Goal: Transaction & Acquisition: Purchase product/service

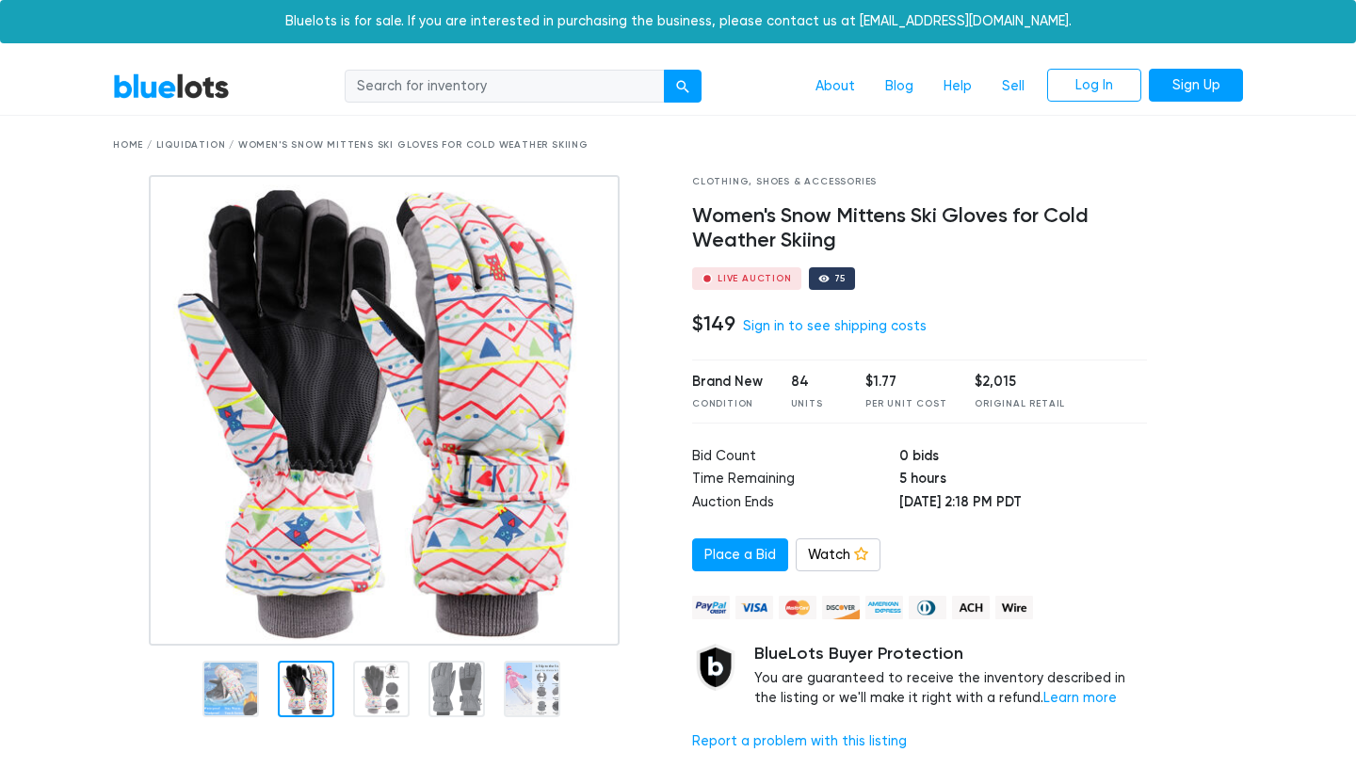
click at [293, 660] on div at bounding box center [388, 687] width 551 height 82
click at [305, 668] on div at bounding box center [306, 689] width 56 height 56
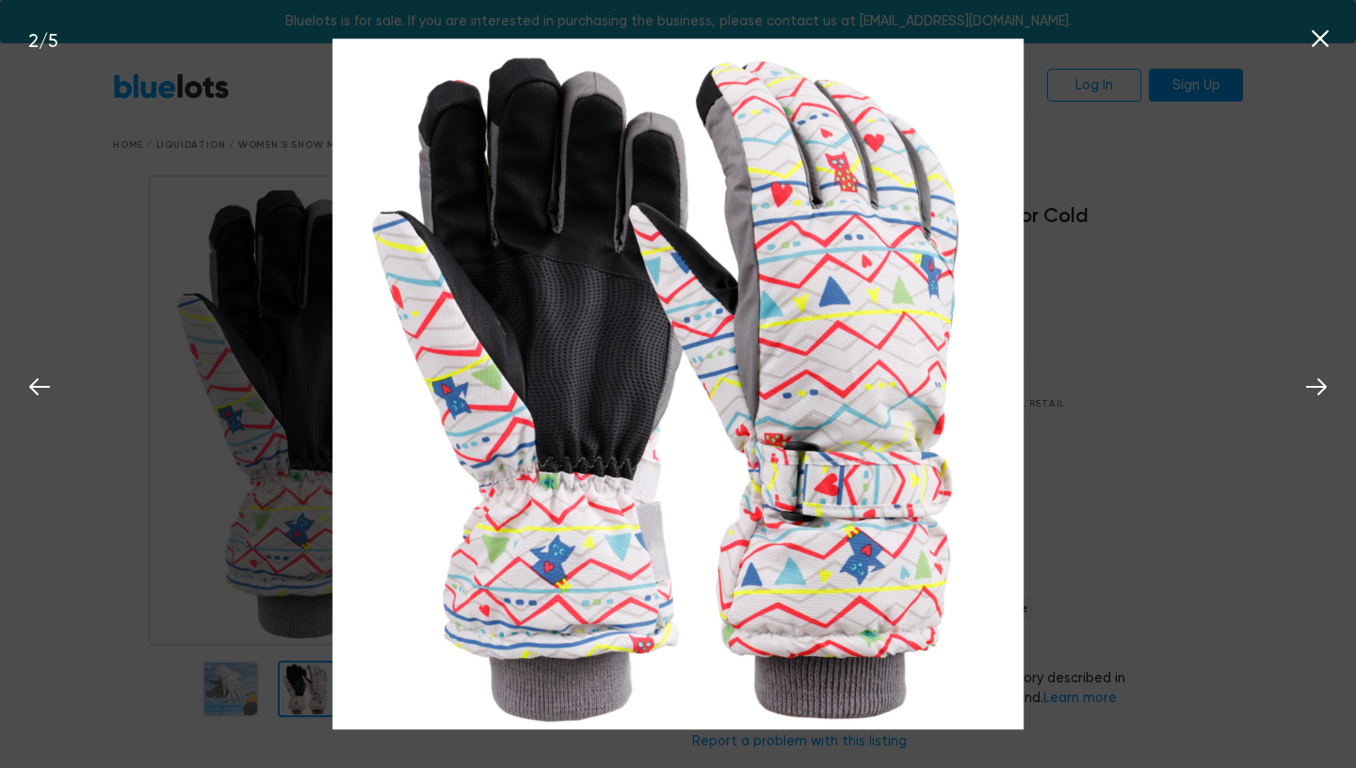
click at [1322, 38] on icon at bounding box center [1319, 38] width 17 height 17
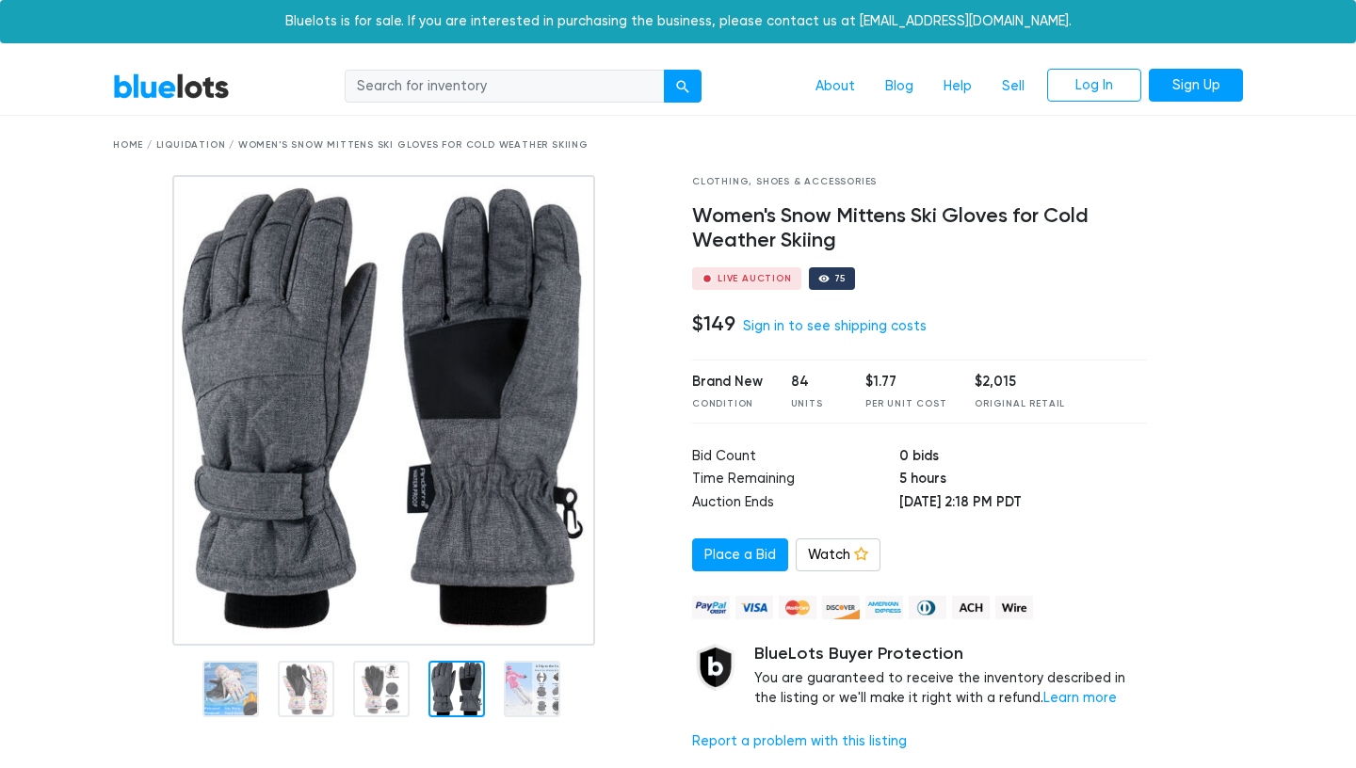
click at [207, 148] on div "Home / Liquidation / Women's Snow Mittens Ski Gloves for Cold Weather Skiing" at bounding box center [678, 145] width 1130 height 14
click at [208, 77] on link "BlueLots" at bounding box center [171, 85] width 117 height 27
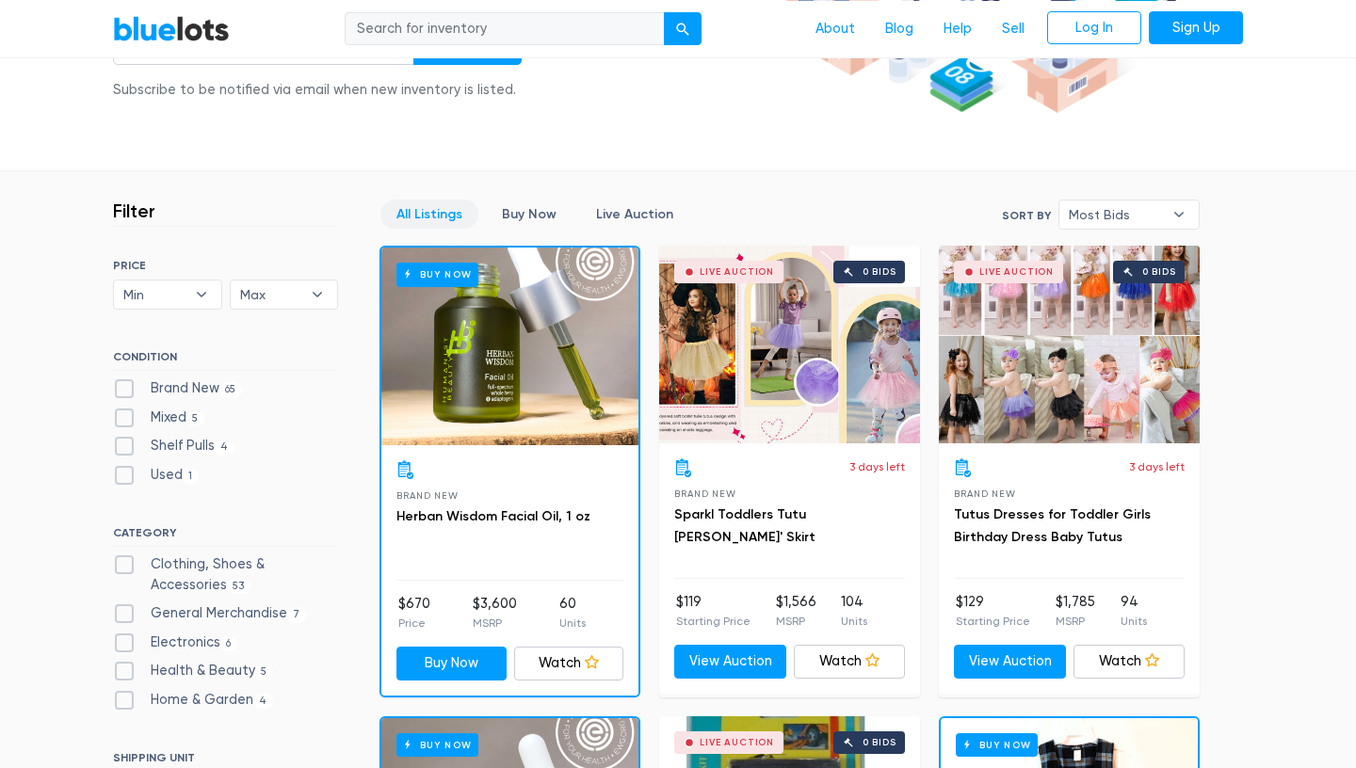
scroll to position [407, 0]
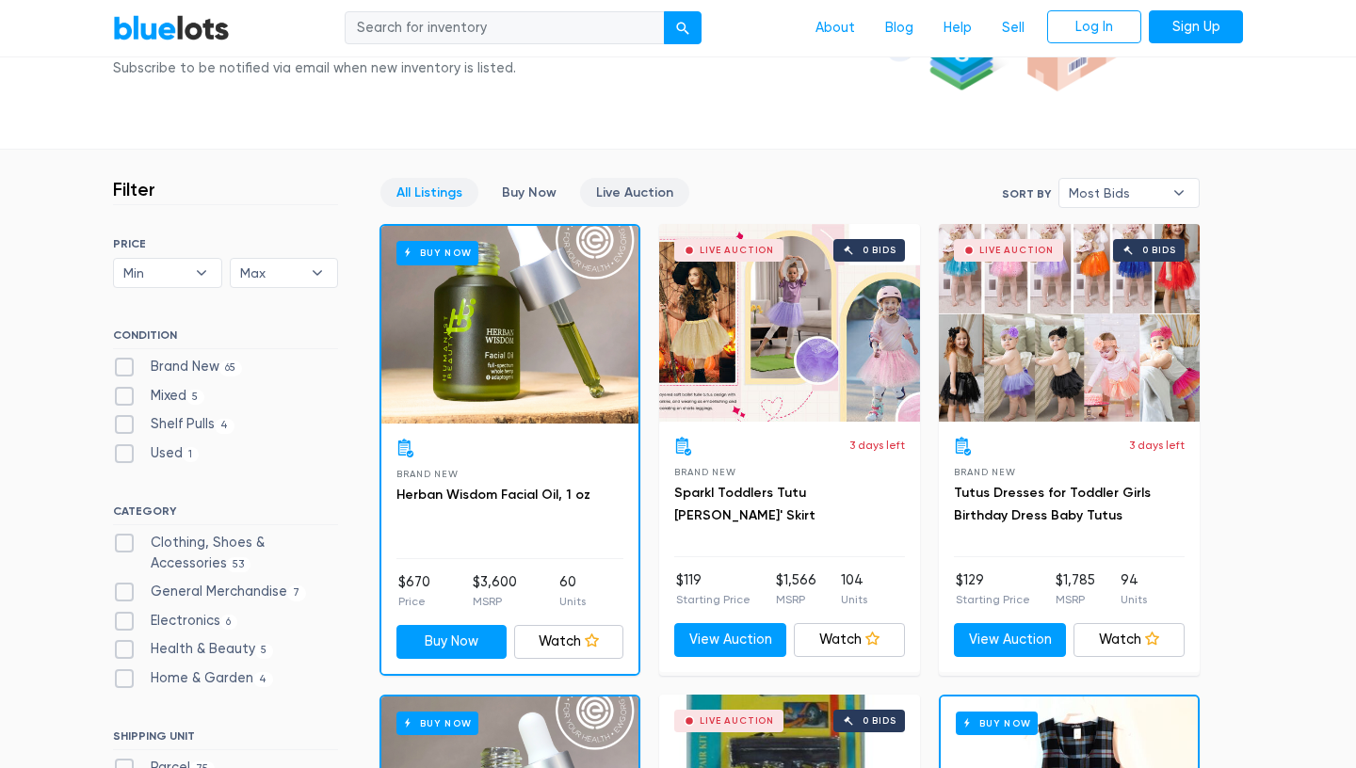
click at [598, 190] on link "Live Auction" at bounding box center [634, 192] width 109 height 29
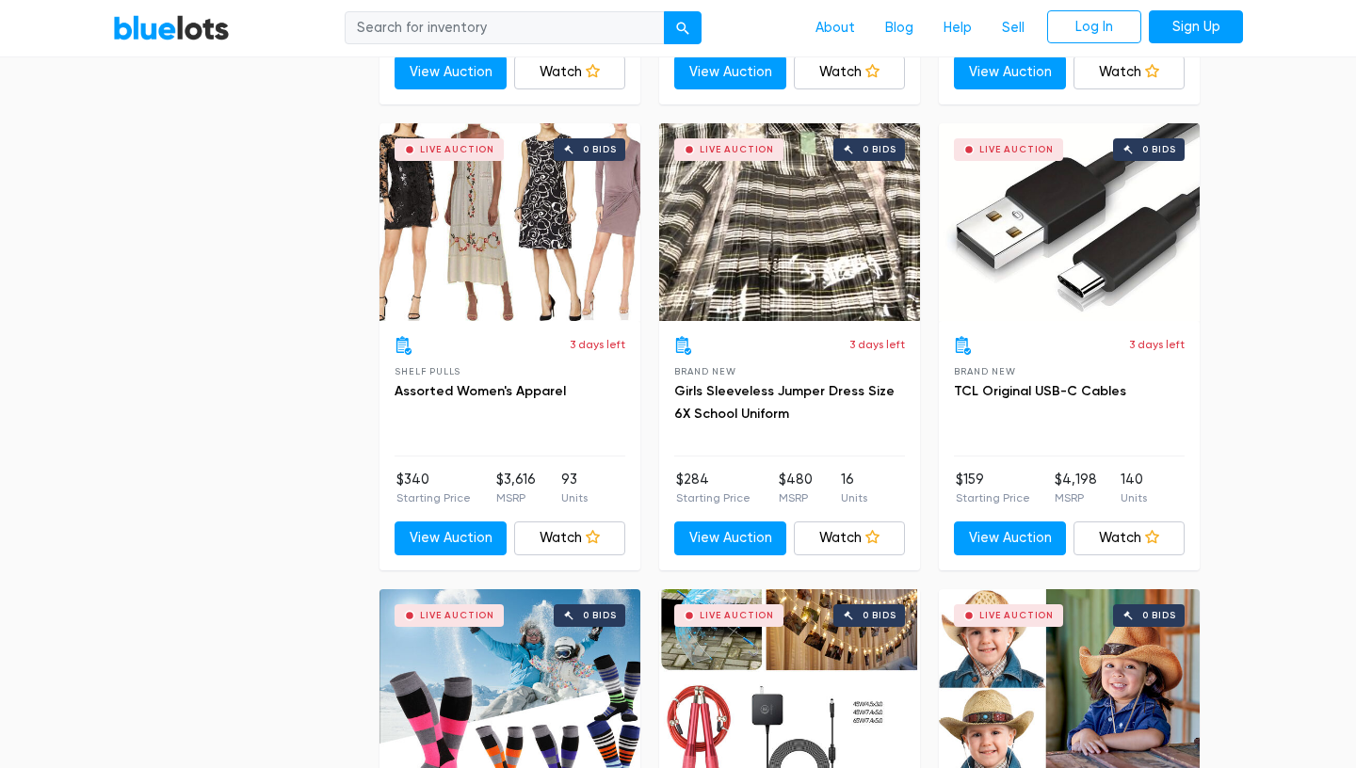
scroll to position [5657, 0]
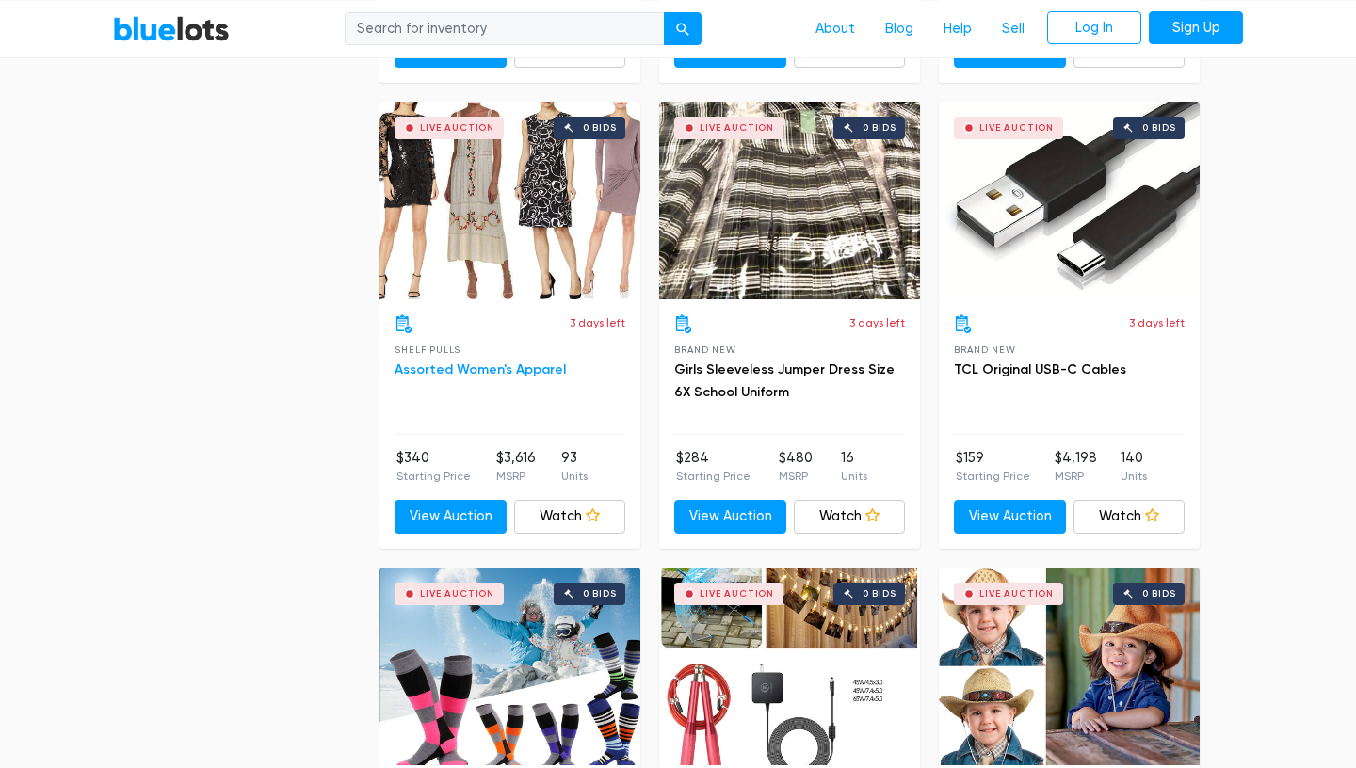
click at [442, 368] on link "Assorted Women's Apparel" at bounding box center [479, 369] width 171 height 16
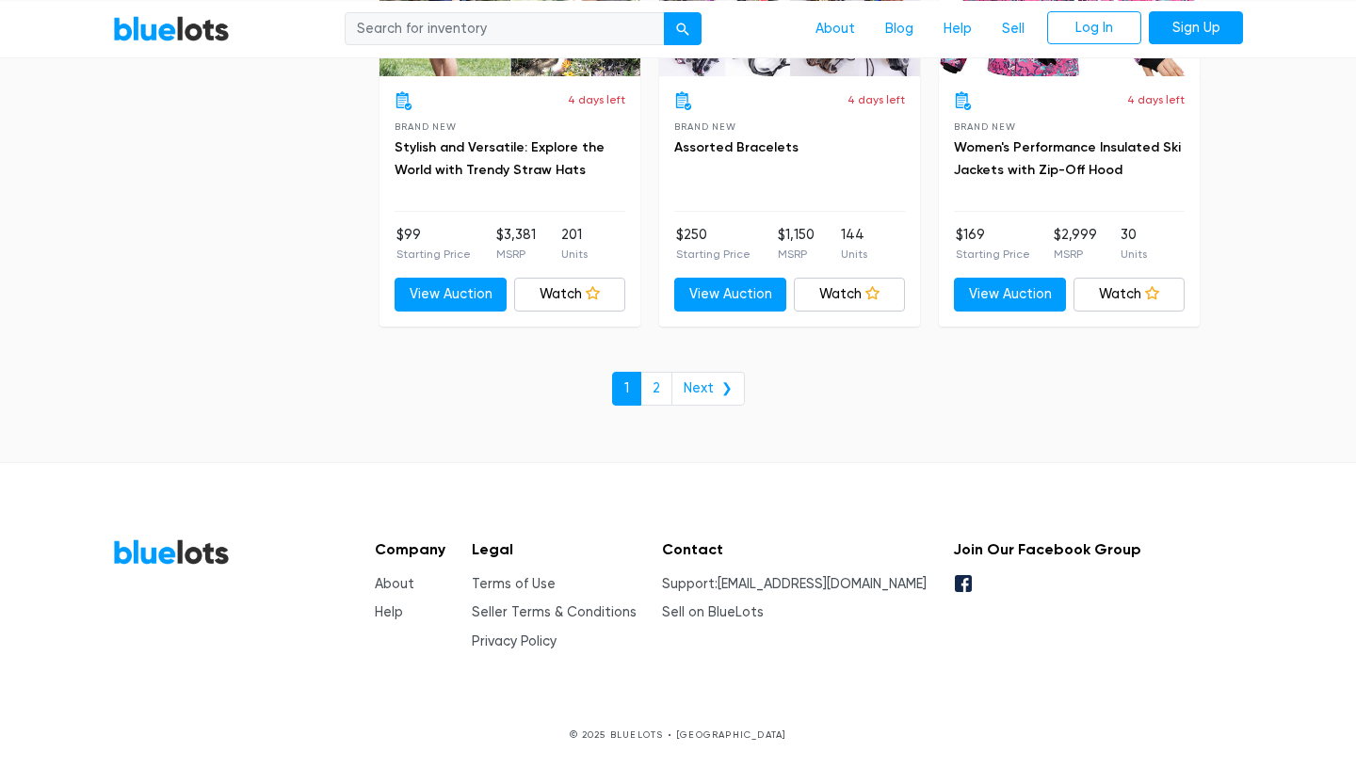
scroll to position [7280, 0]
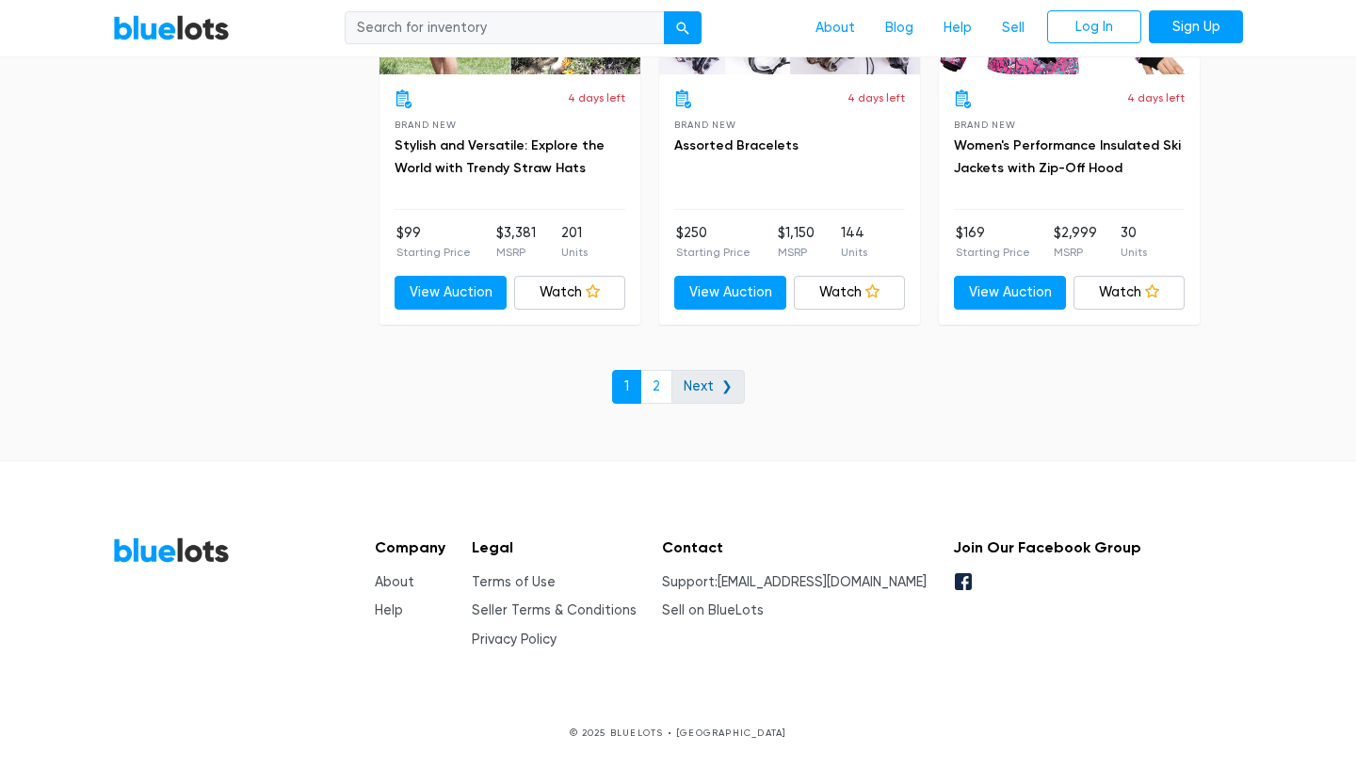
click at [698, 387] on link "Next ❯" at bounding box center [707, 387] width 73 height 34
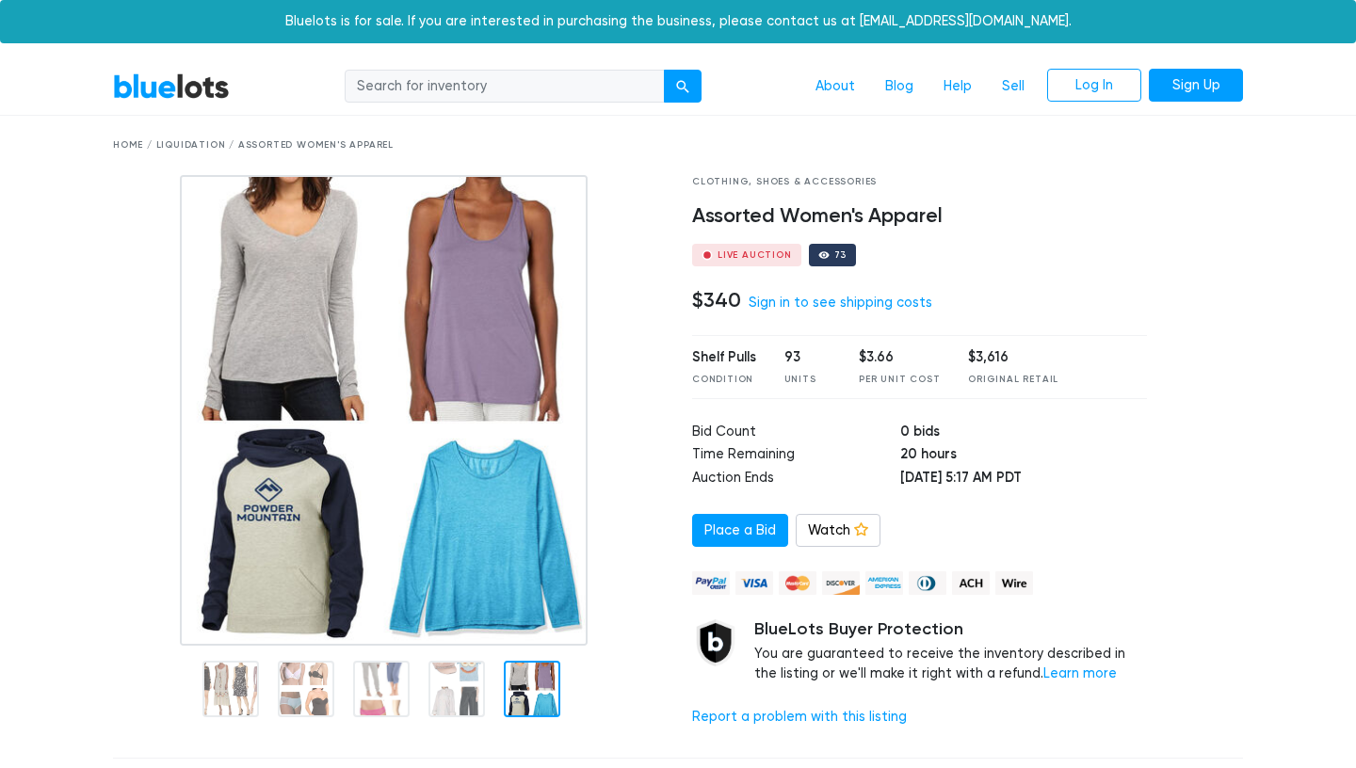
click at [184, 91] on link "BlueLots" at bounding box center [171, 85] width 117 height 27
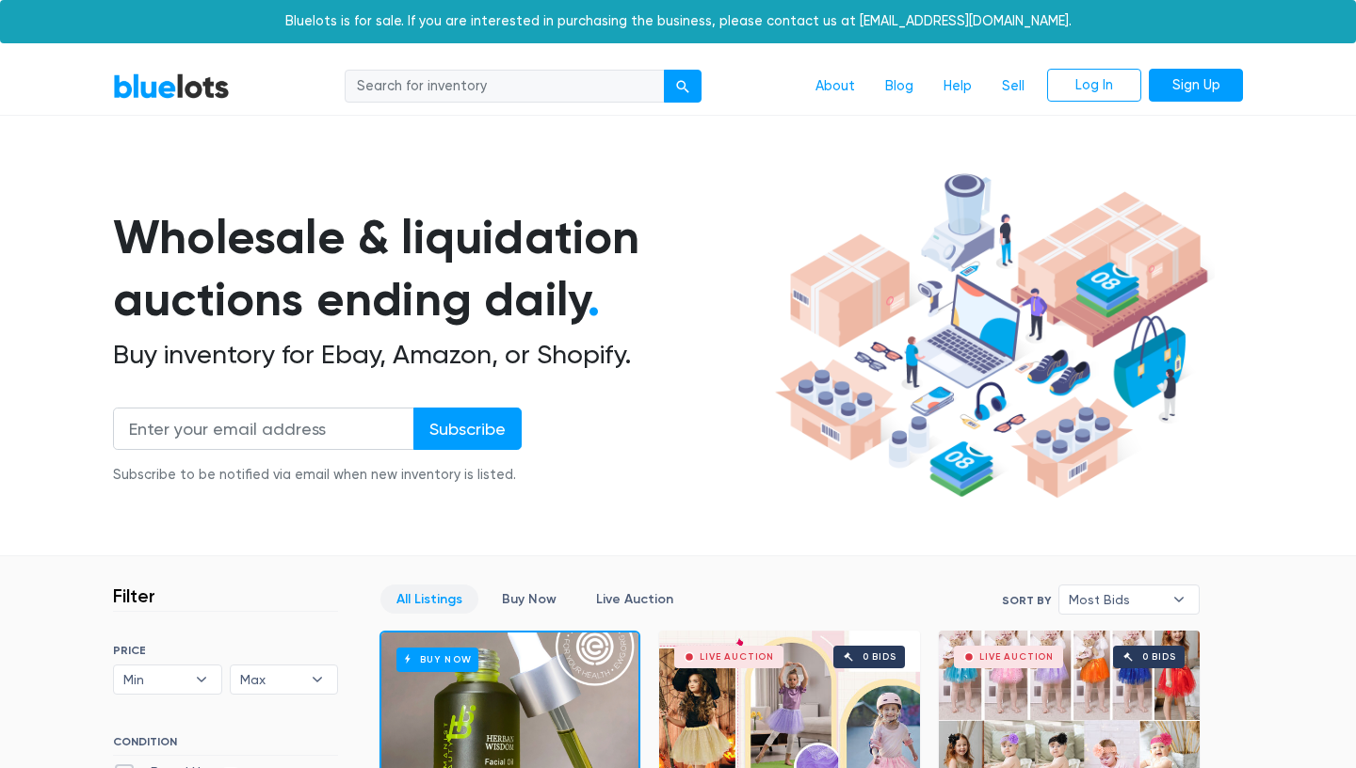
click at [768, 534] on section "Wholesale & liquidation auctions ending daily . Buy inventory for Ebay, Amazon,…" at bounding box center [678, 361] width 1356 height 393
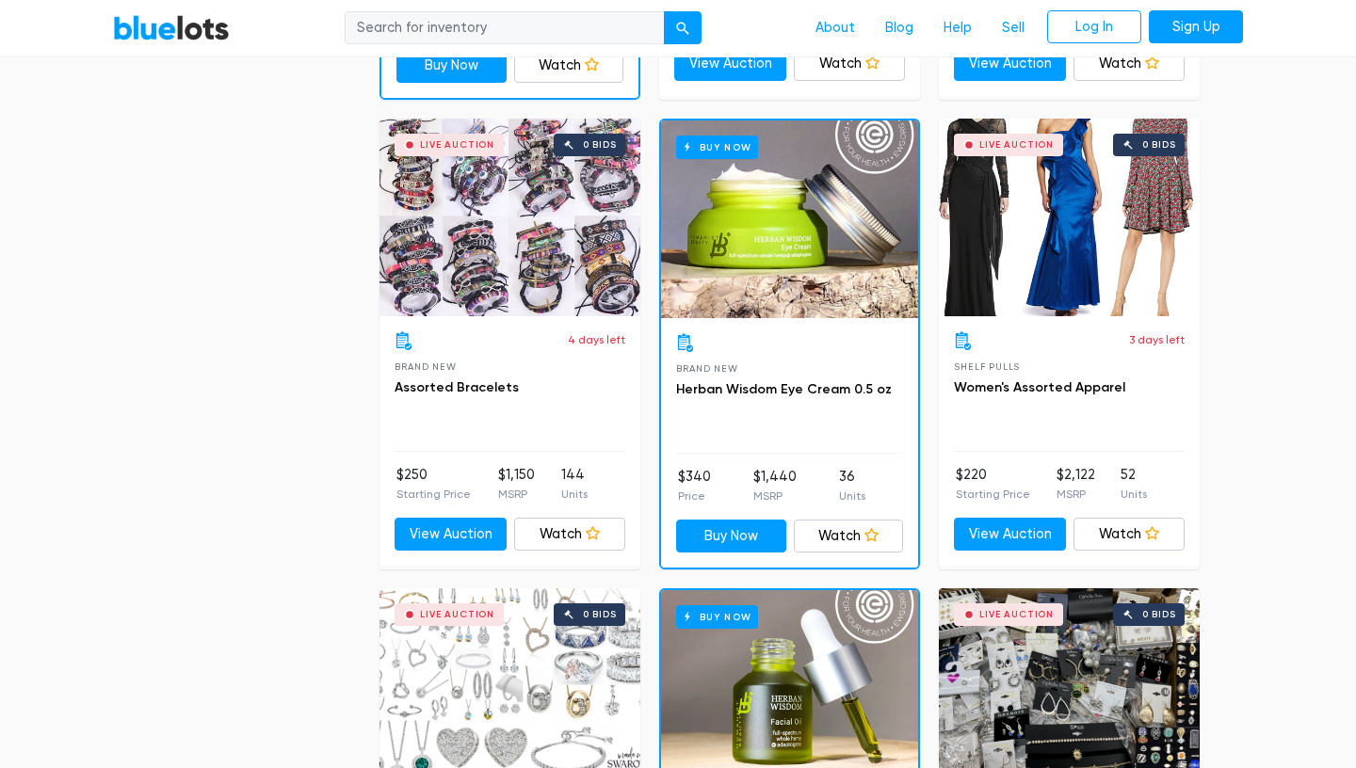
scroll to position [1943, 0]
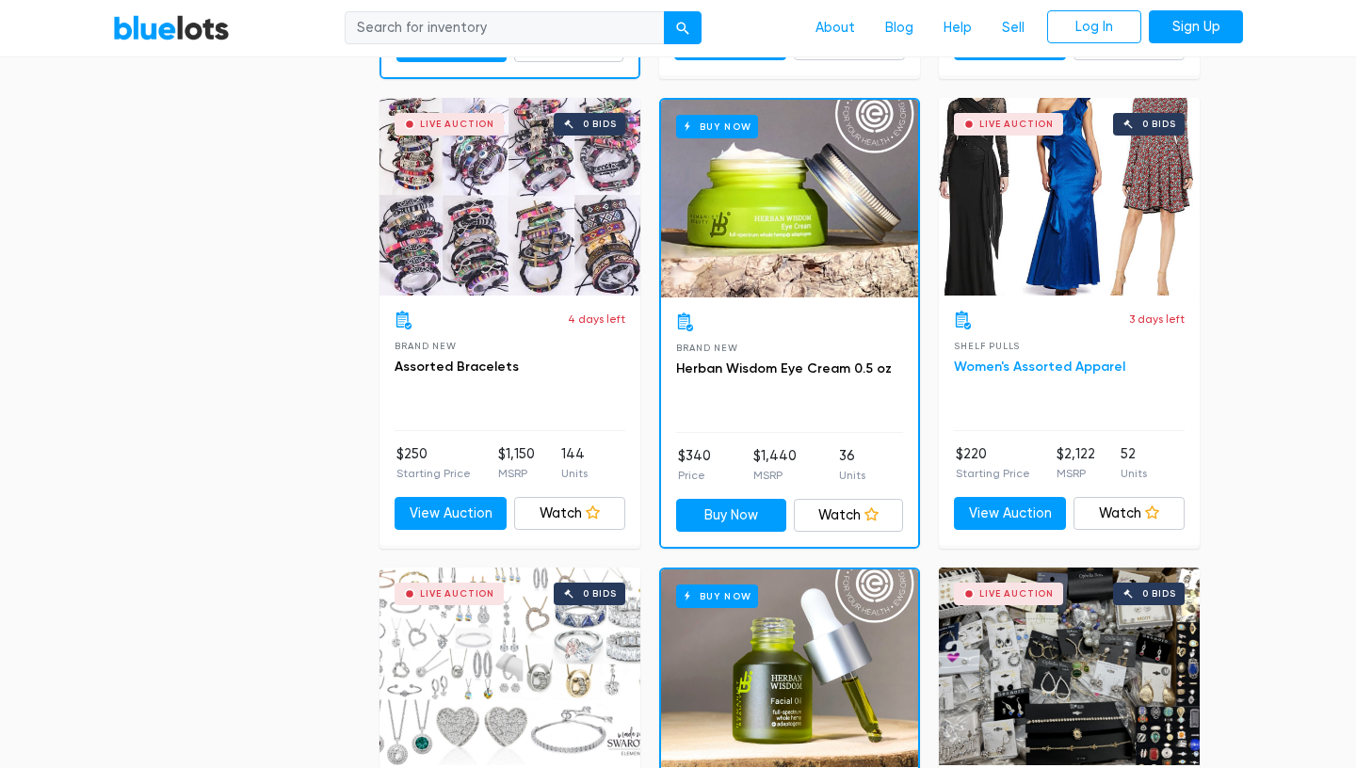
click at [1083, 374] on link "Women's Assorted Apparel" at bounding box center [1039, 367] width 171 height 16
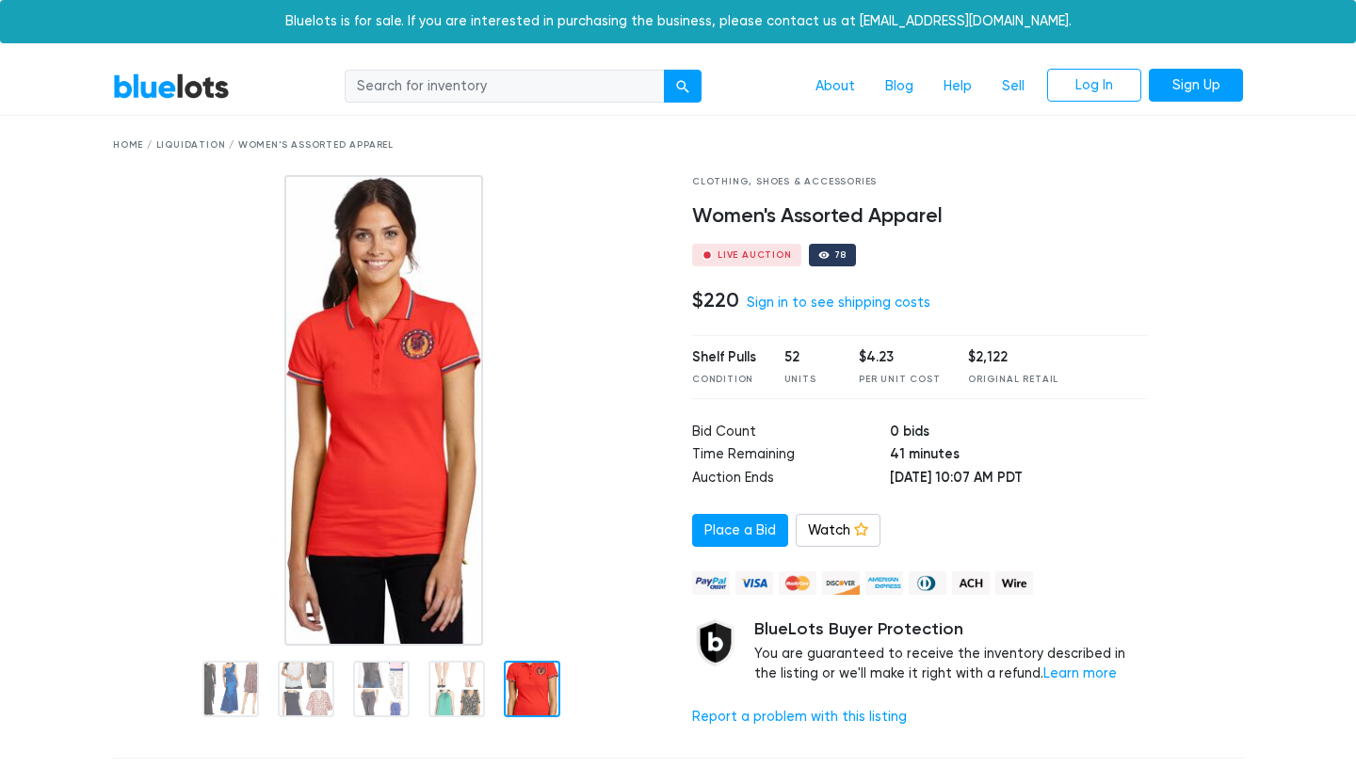
click at [220, 100] on link "BlueLots" at bounding box center [171, 85] width 117 height 27
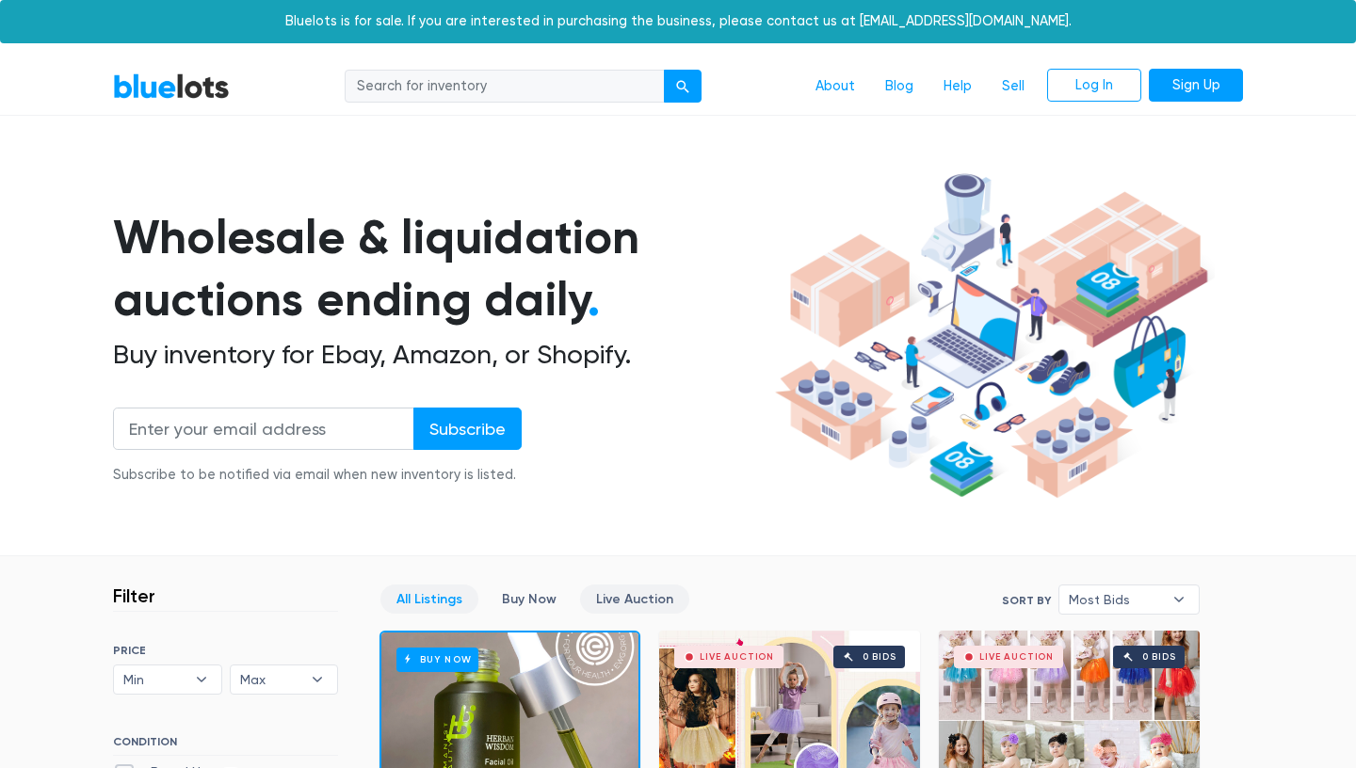
click at [624, 597] on link "Live Auction" at bounding box center [634, 599] width 109 height 29
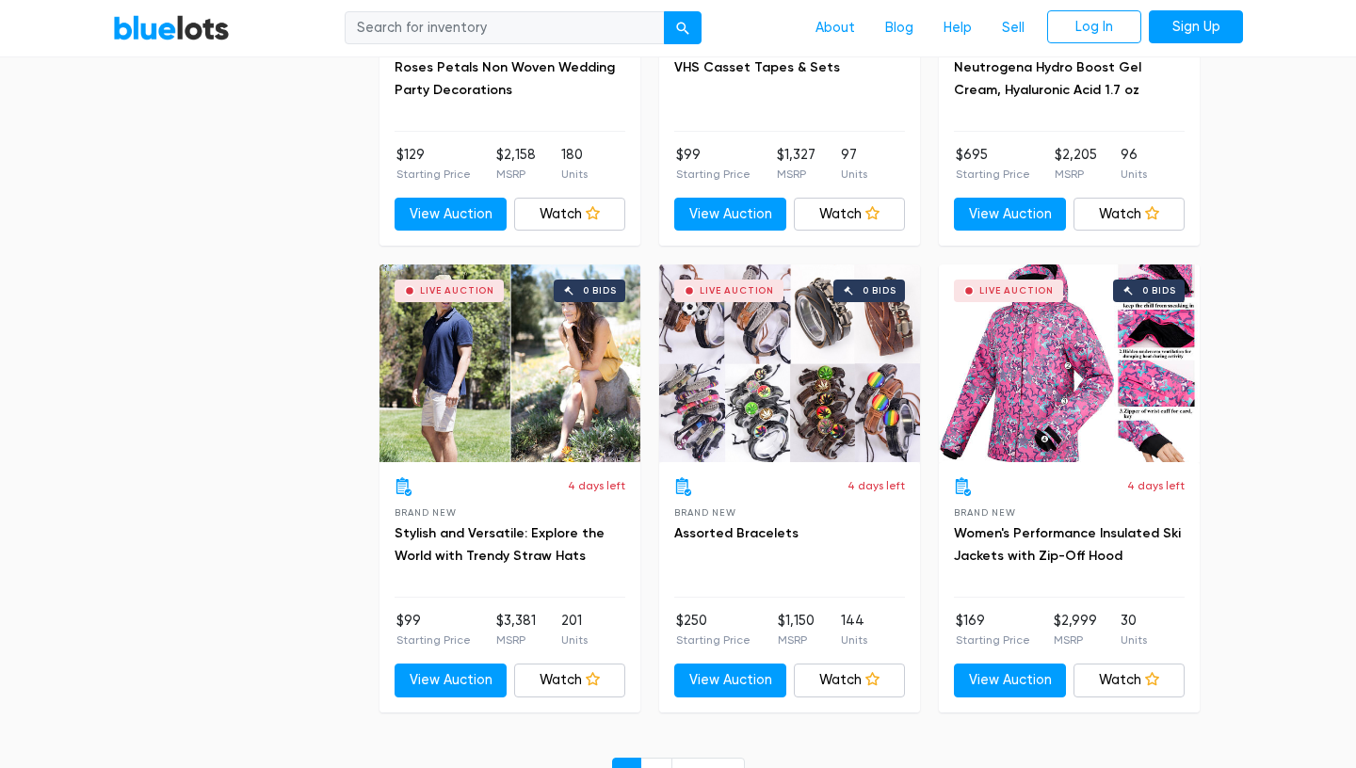
scroll to position [6922, 0]
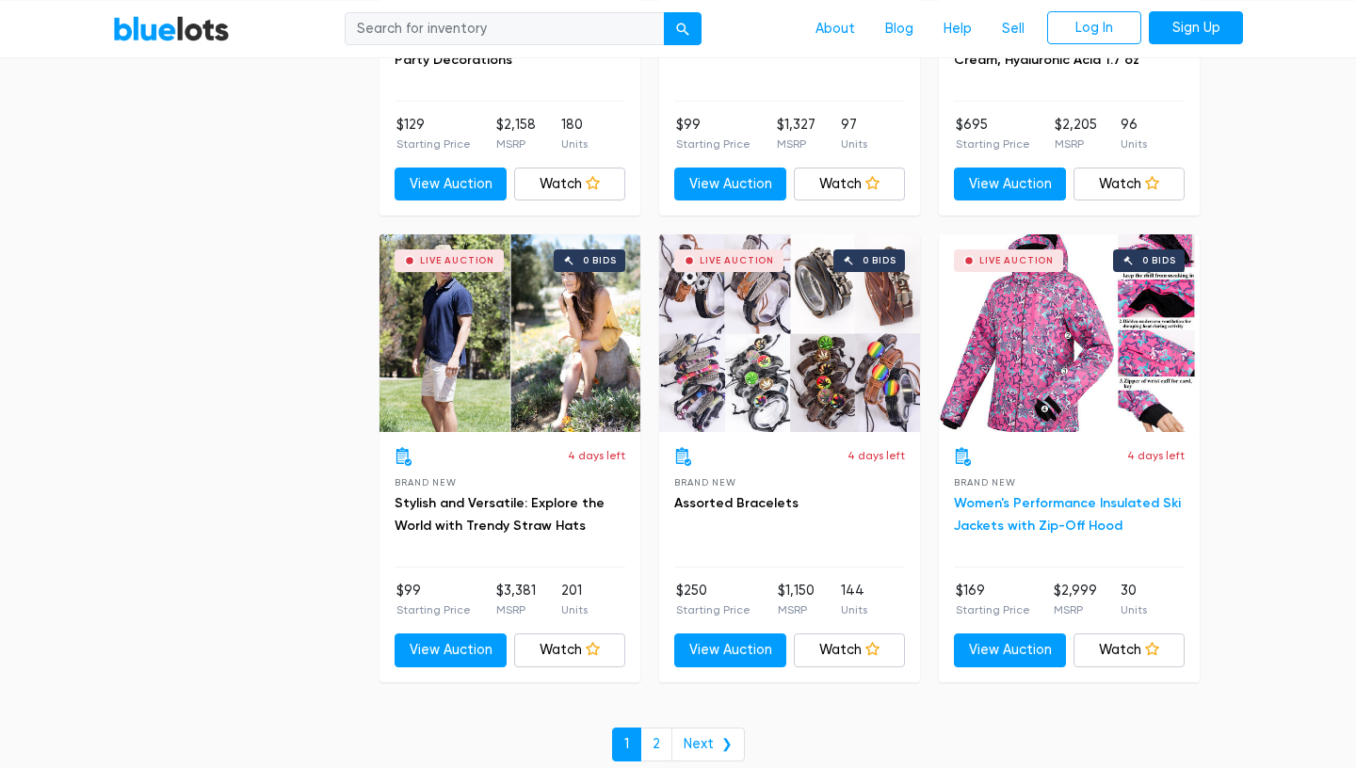
click at [1091, 511] on link "Women's Performance Insulated Ski Jackets with Zip-Off Hood" at bounding box center [1067, 514] width 227 height 39
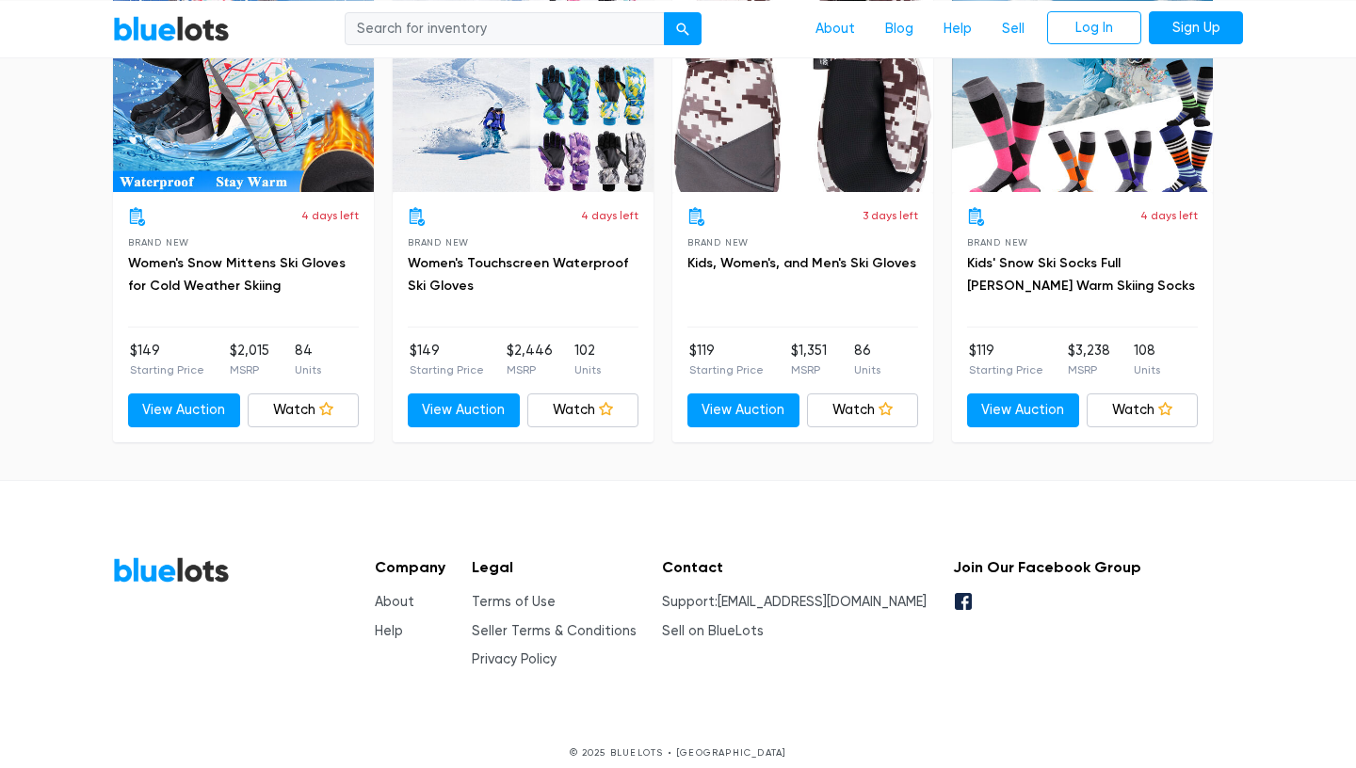
scroll to position [1610, 0]
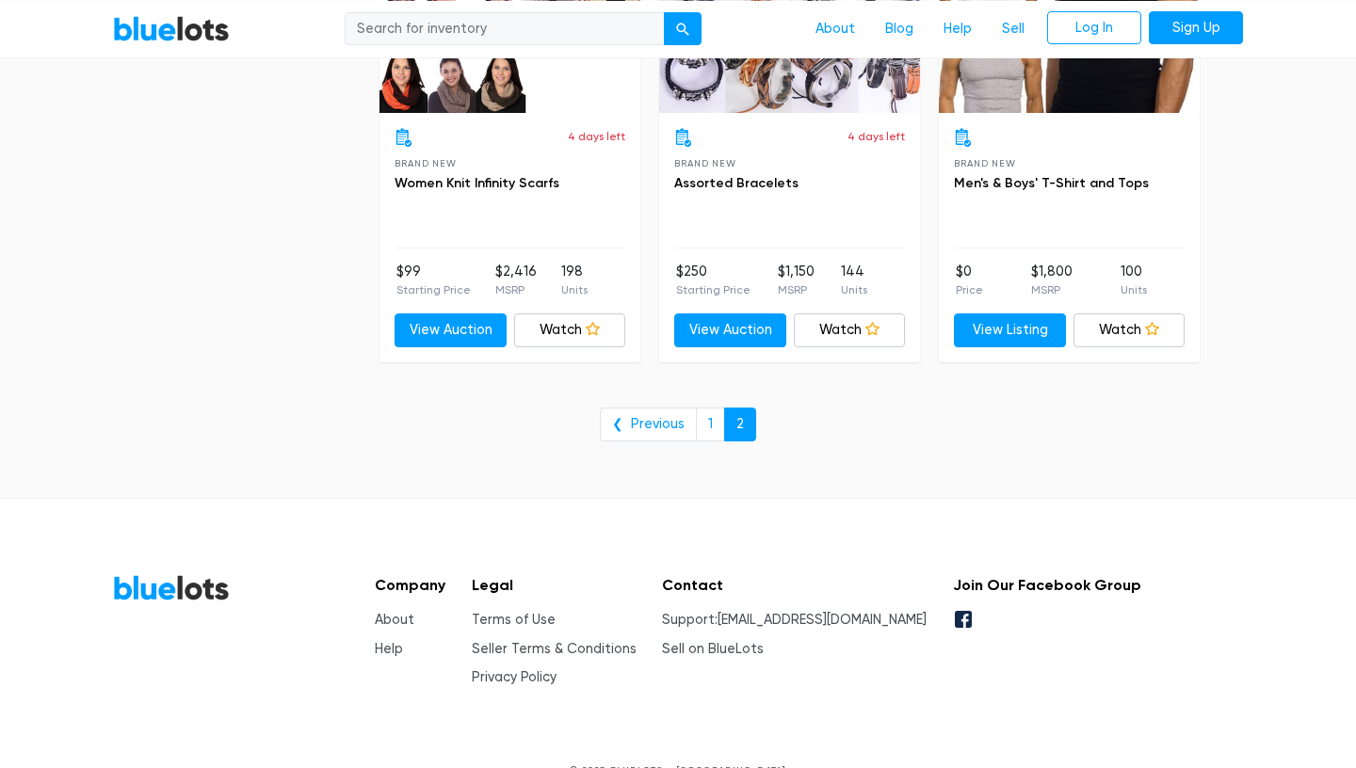
scroll to position [4473, 0]
